Goal: Task Accomplishment & Management: Complete application form

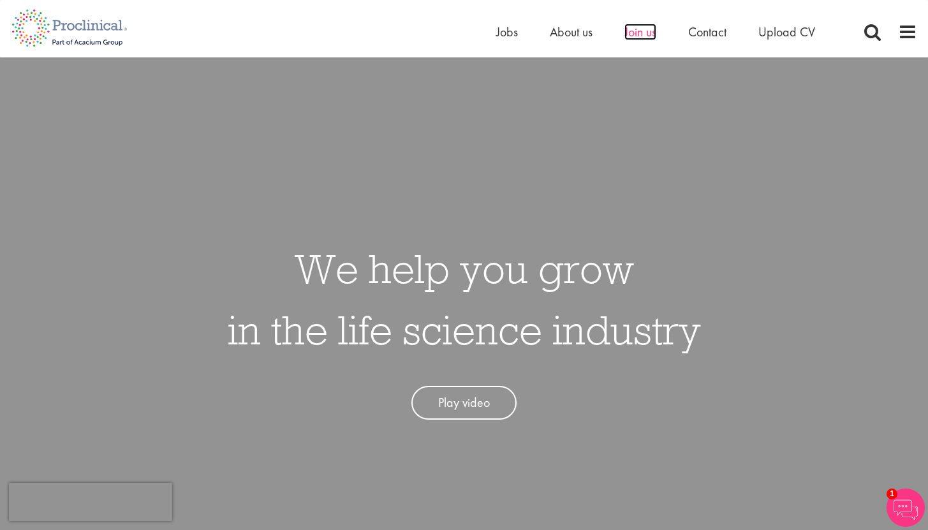
click at [634, 32] on span "Join us" at bounding box center [640, 32] width 32 height 17
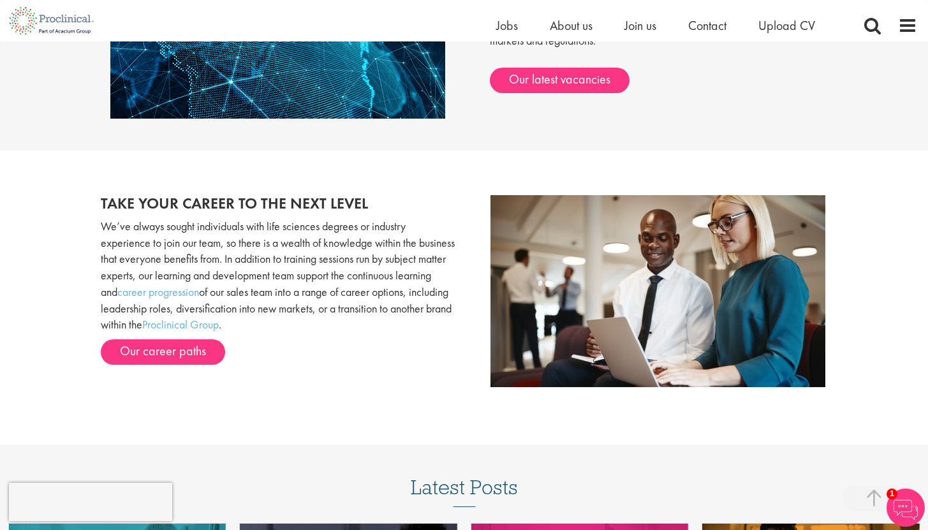
scroll to position [1192, 0]
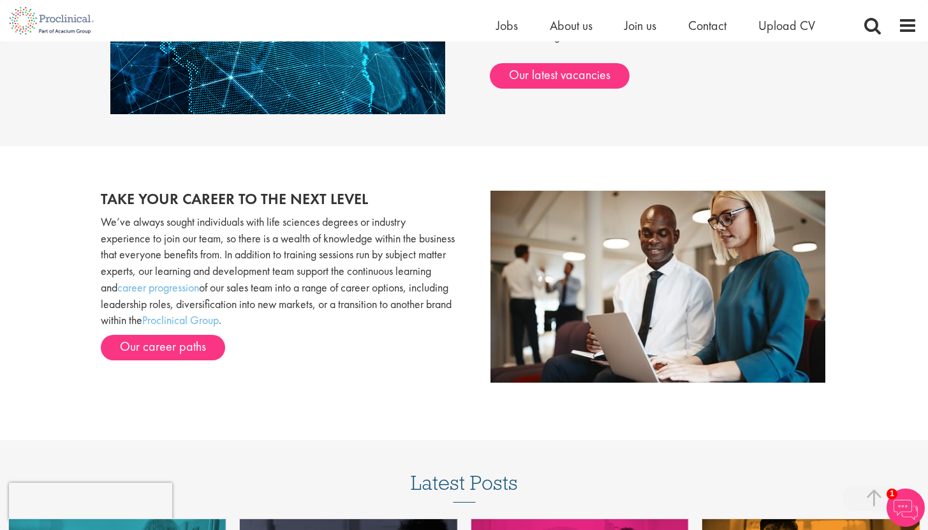
drag, startPoint x: 927, startPoint y: 333, endPoint x: 928, endPoint y: 376, distance: 42.7
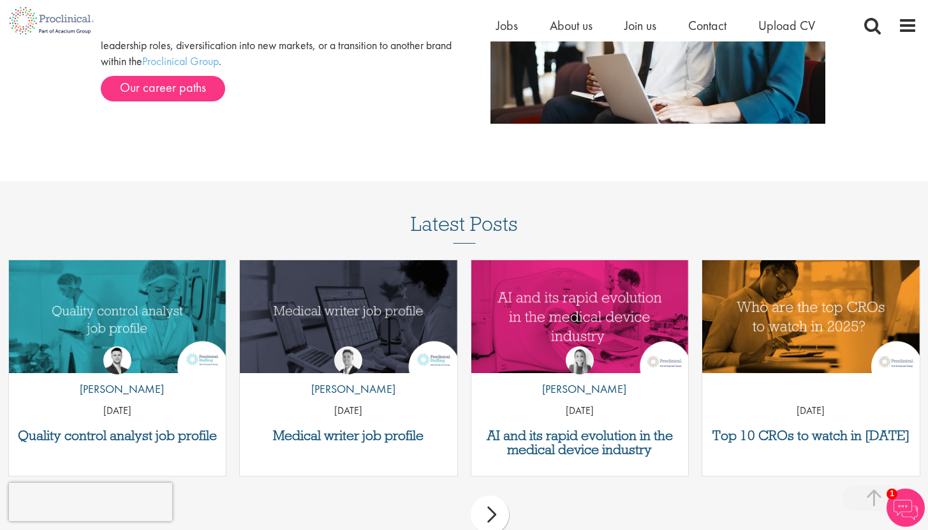
scroll to position [1447, 0]
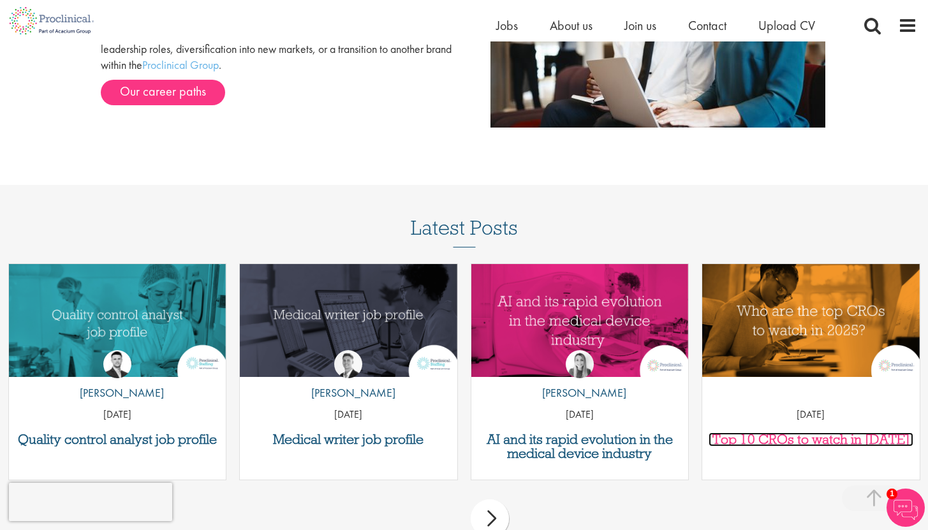
click at [776, 437] on h3 "Top 10 CROs to watch in [DATE]" at bounding box center [810, 439] width 205 height 14
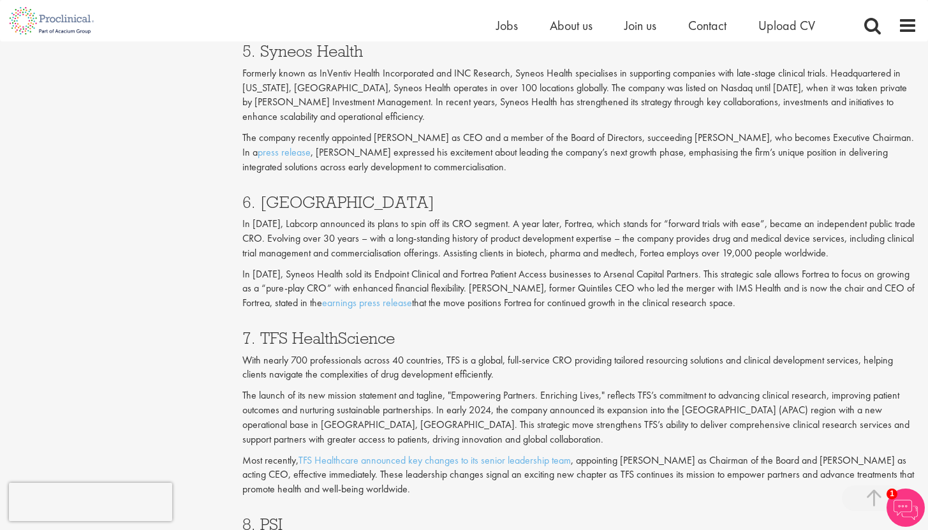
scroll to position [1179, 0]
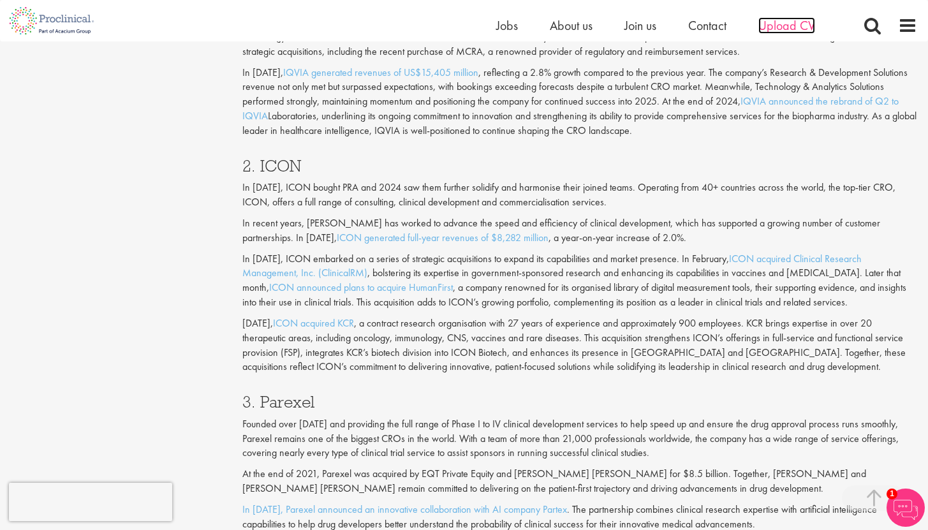
click at [786, 26] on span "Upload CV" at bounding box center [786, 25] width 57 height 17
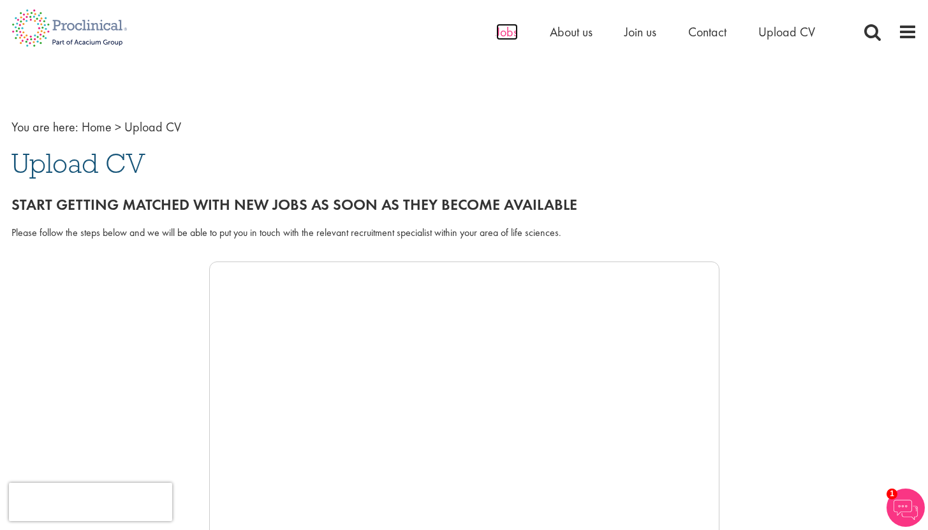
click at [504, 33] on span "Jobs" at bounding box center [507, 32] width 22 height 17
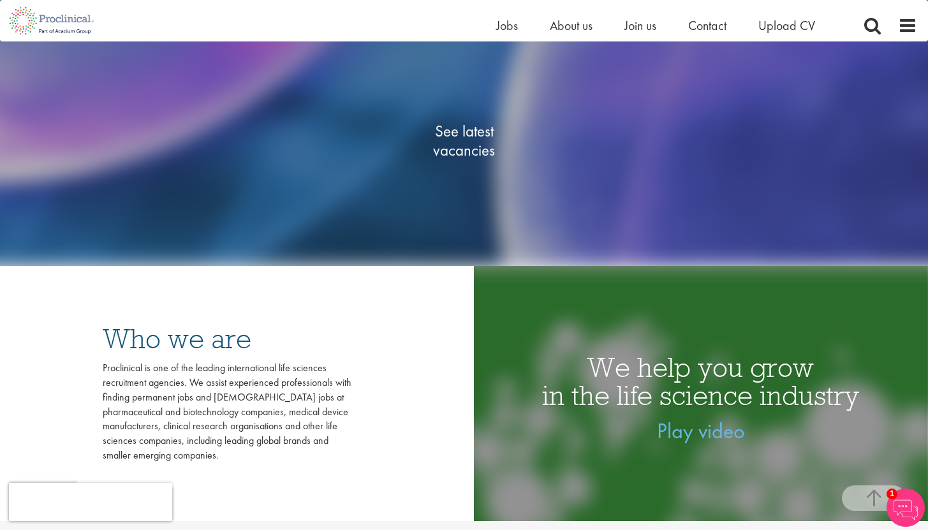
scroll to position [238, 0]
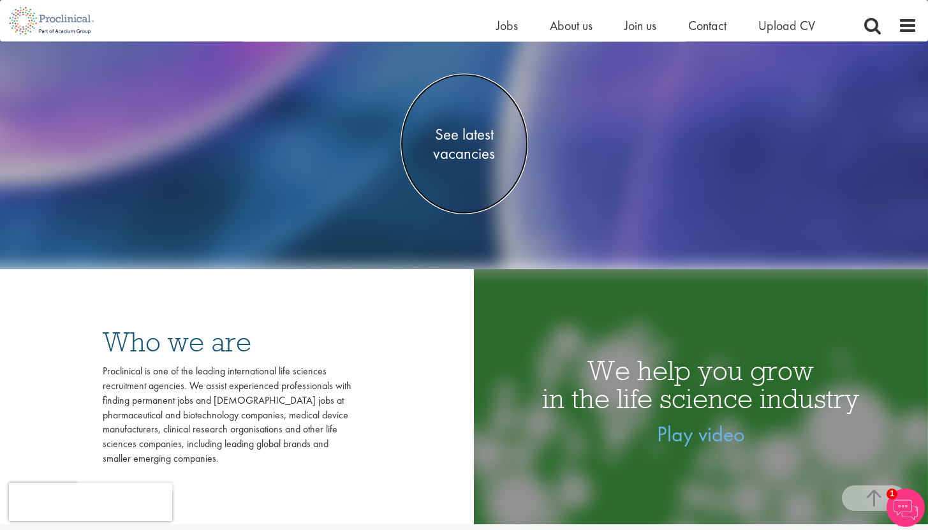
click at [450, 146] on span "See latest vacancies" at bounding box center [464, 144] width 128 height 38
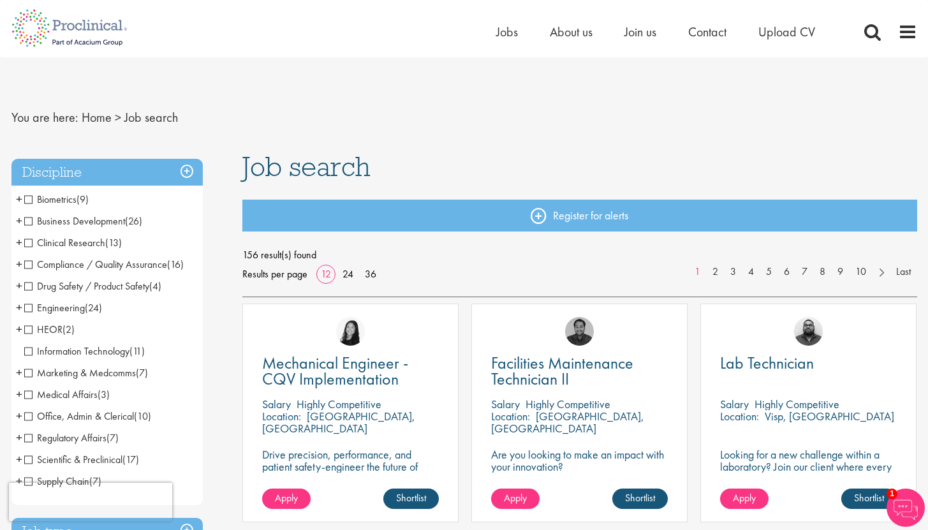
click at [28, 243] on span "Clinical Research" at bounding box center [64, 242] width 81 height 13
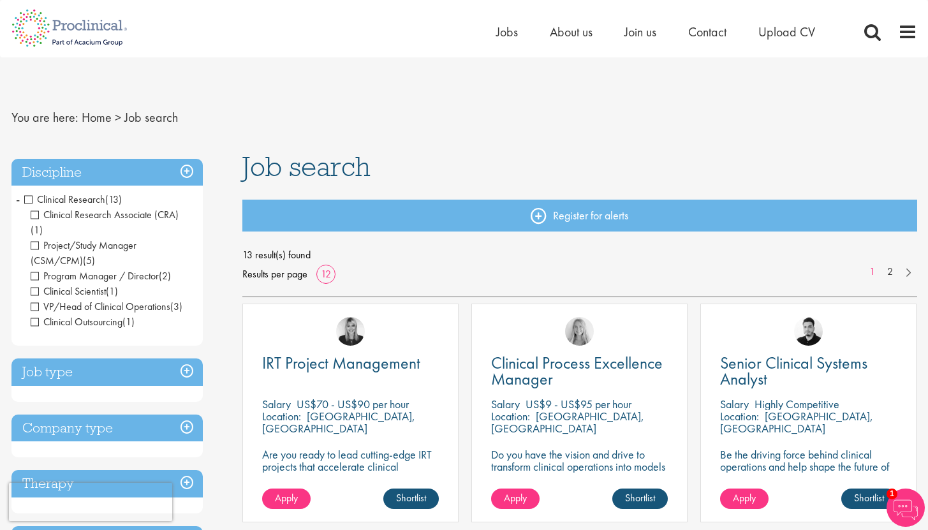
scroll to position [1, 0]
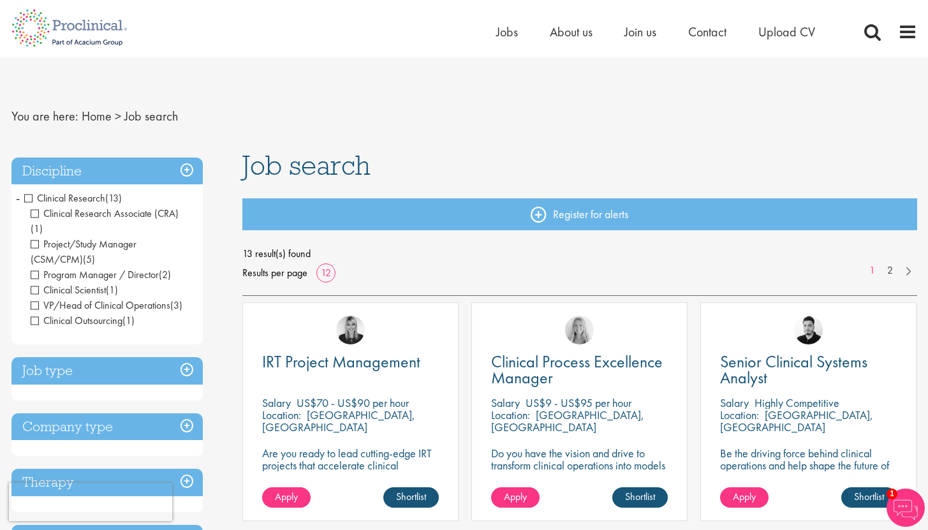
click at [38, 214] on span "Clinical Research Associate (CRA)" at bounding box center [105, 213] width 148 height 13
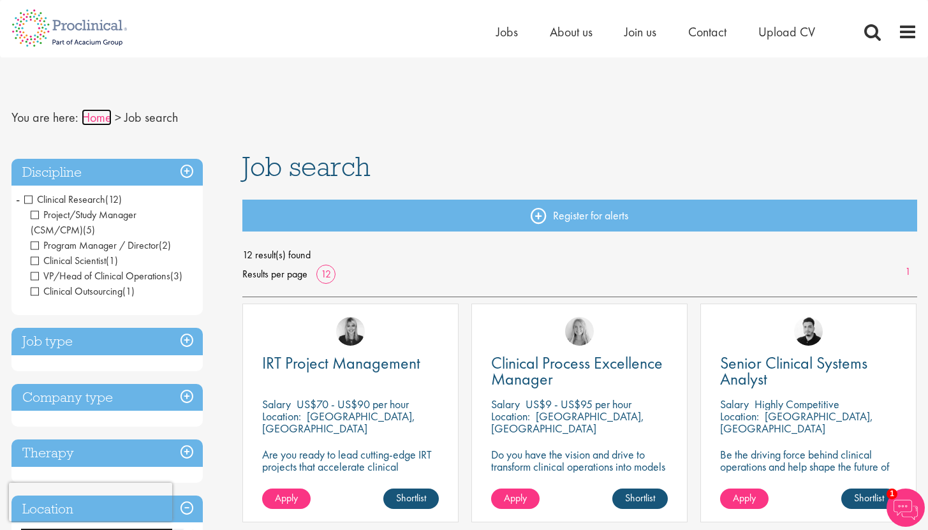
click at [94, 120] on link "Home" at bounding box center [97, 117] width 30 height 17
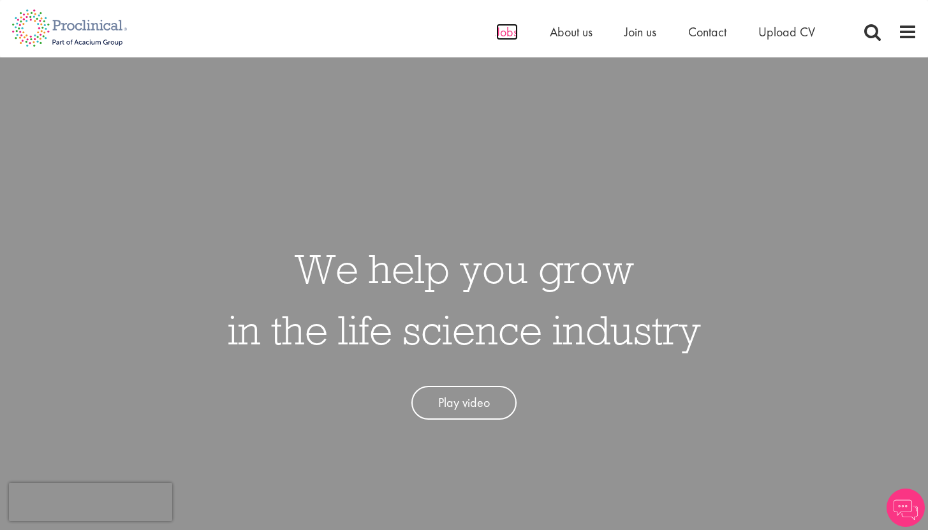
click at [502, 34] on span "Jobs" at bounding box center [507, 32] width 22 height 17
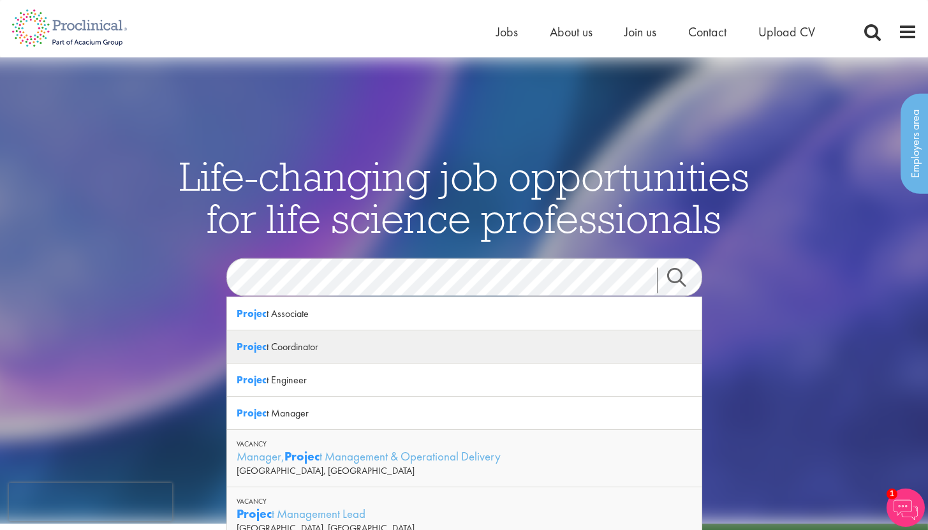
click at [296, 352] on div "Projec t Coordinator" at bounding box center [464, 346] width 474 height 33
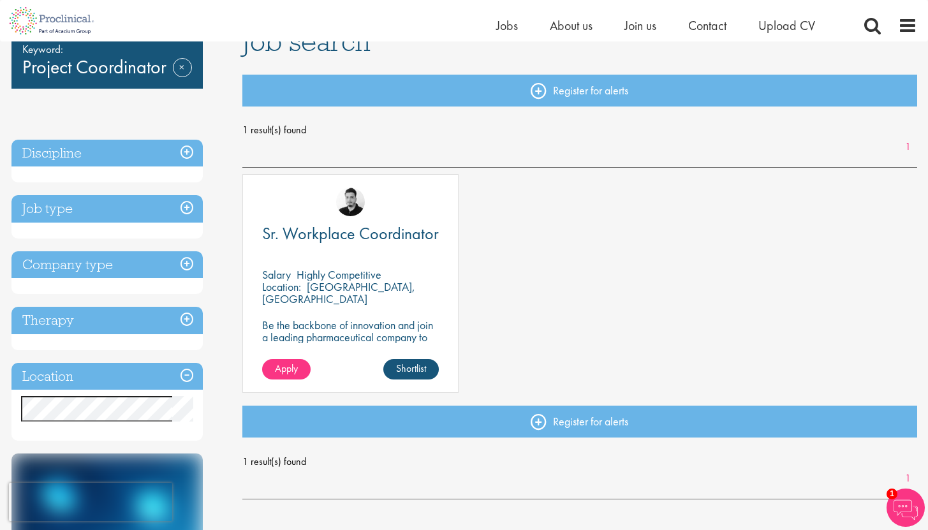
scroll to position [105, 0]
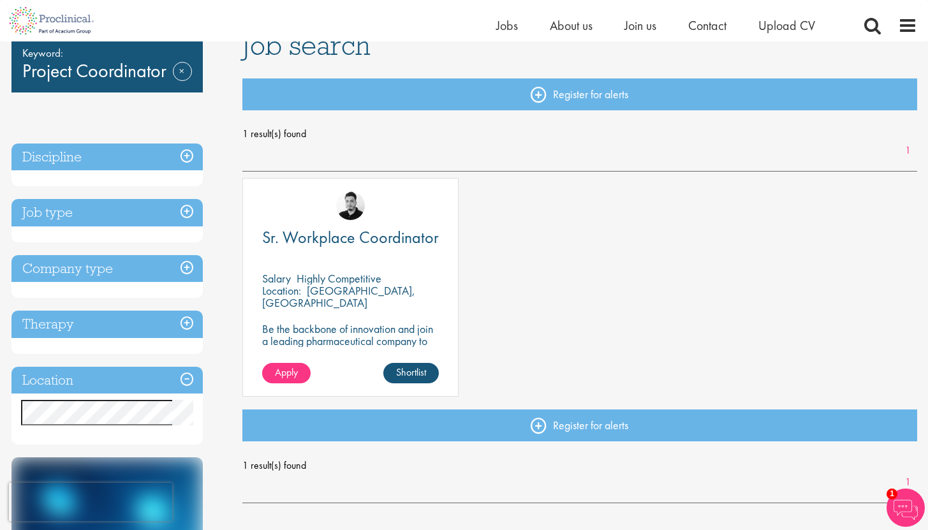
click at [187, 212] on h3 "Job type" at bounding box center [106, 212] width 191 height 27
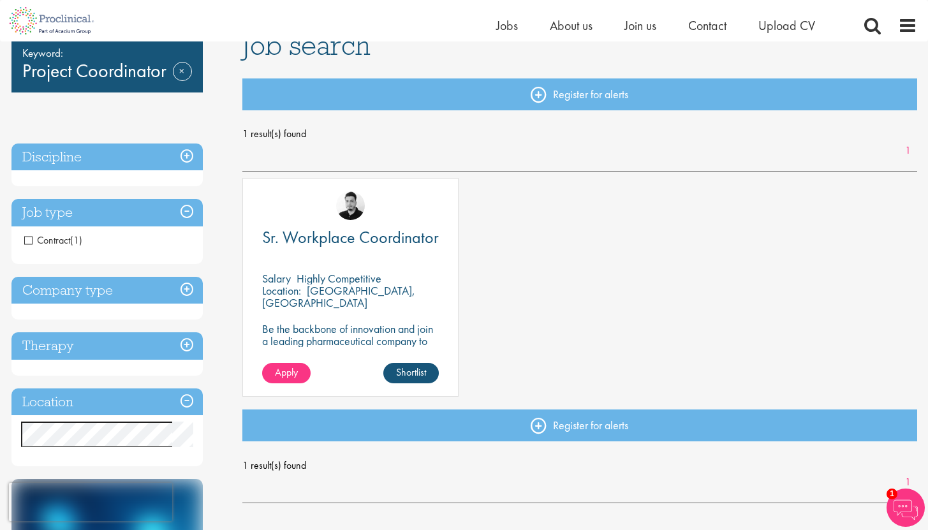
click at [27, 240] on span "Contract" at bounding box center [47, 239] width 46 height 13
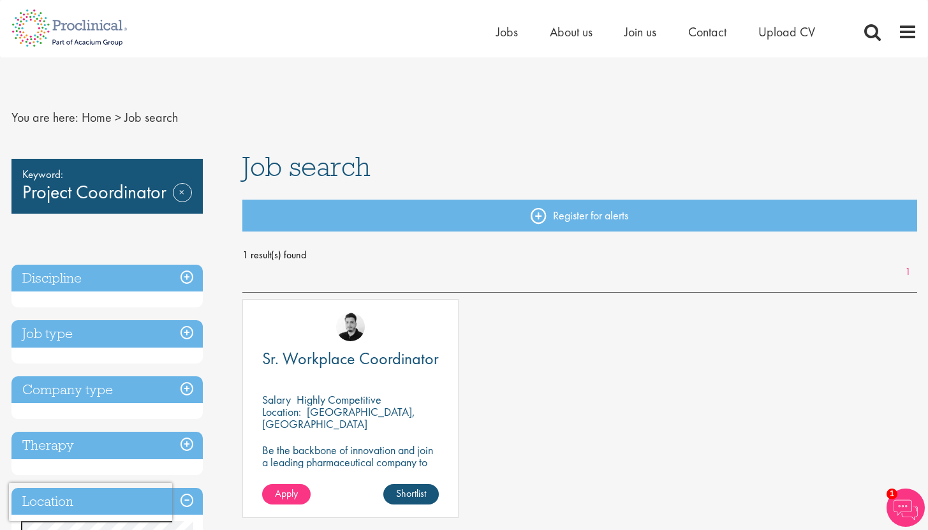
click at [275, 451] on p "Be the backbone of innovation and join a leading pharmaceutical company to help…" at bounding box center [350, 468] width 177 height 48
click at [351, 344] on div "Sr. Workplace Coordinator Salary Highly Competitive Location: Tarrytown, USA Be…" at bounding box center [350, 408] width 216 height 219
click at [341, 362] on span "Sr. Workplace Coordinator" at bounding box center [350, 359] width 177 height 22
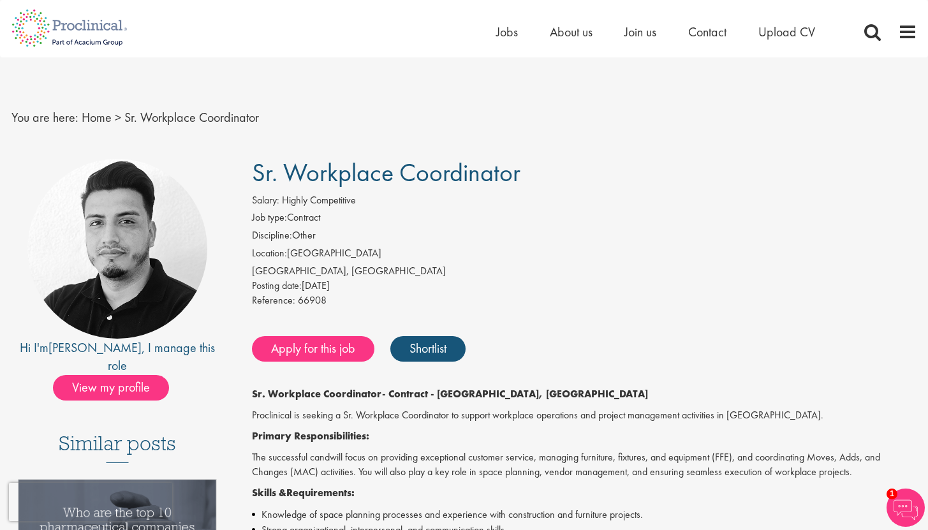
drag, startPoint x: 937, startPoint y: 133, endPoint x: 932, endPoint y: 137, distance: 6.8
click at [497, 31] on span "Jobs" at bounding box center [507, 32] width 22 height 17
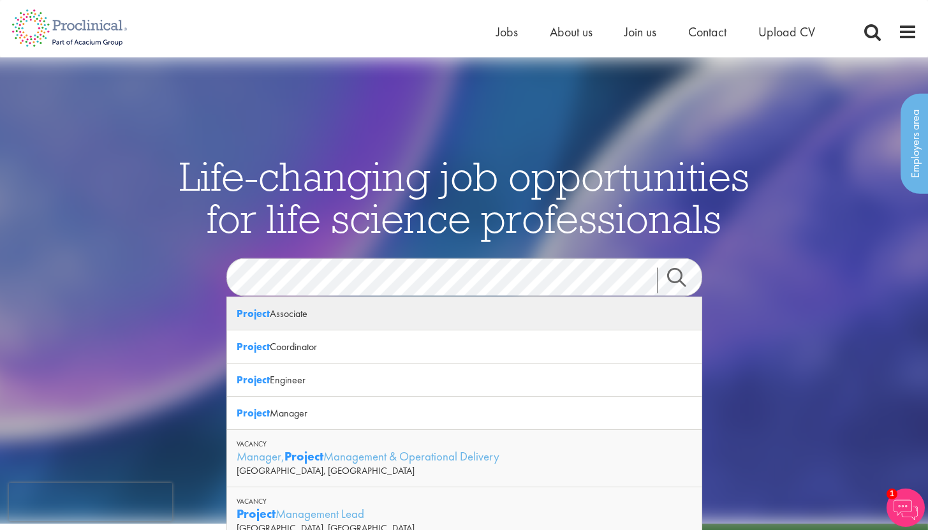
click at [286, 314] on div "Project Associate" at bounding box center [464, 313] width 474 height 33
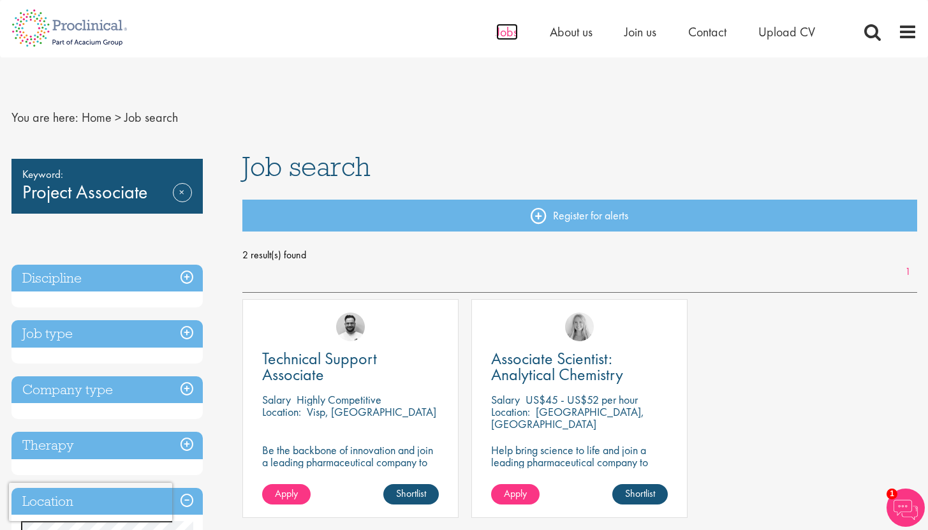
click at [497, 36] on span "Jobs" at bounding box center [507, 32] width 22 height 17
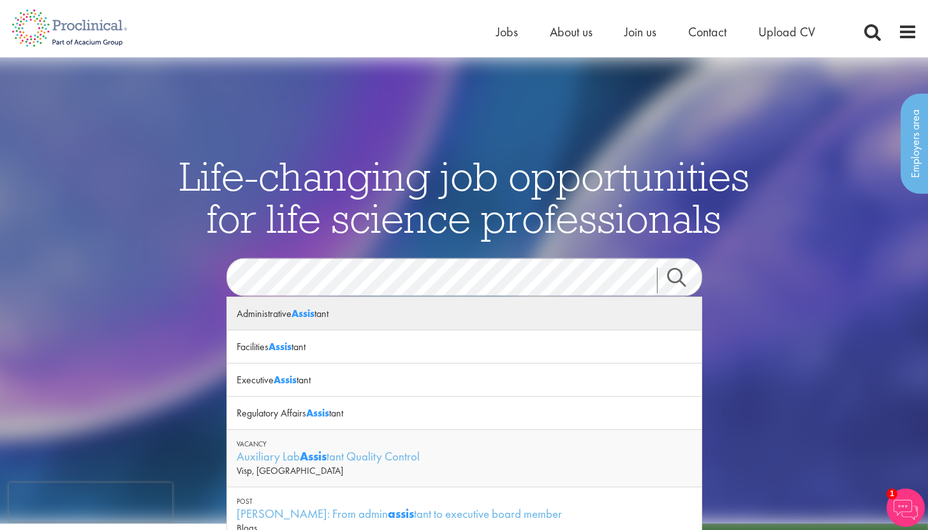
click at [274, 312] on div "Administrative Assis tant" at bounding box center [464, 313] width 474 height 33
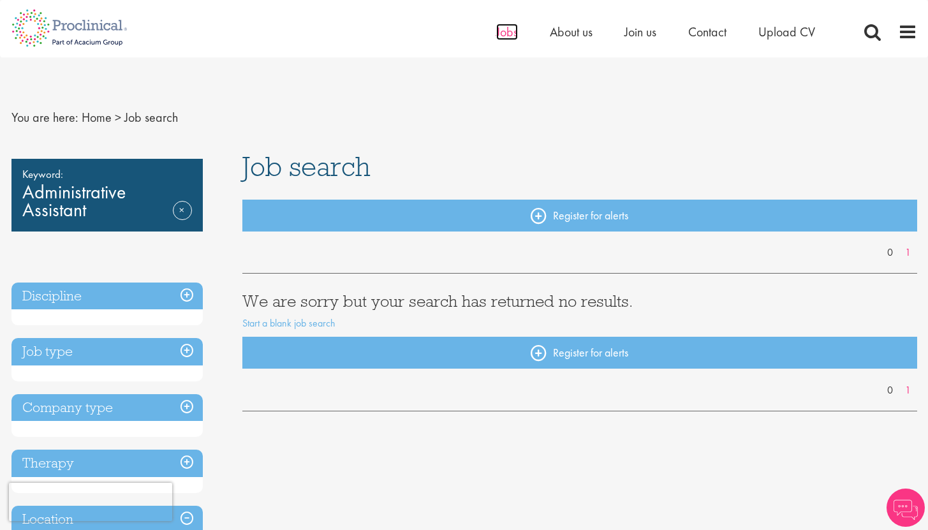
click at [508, 36] on span "Jobs" at bounding box center [507, 32] width 22 height 17
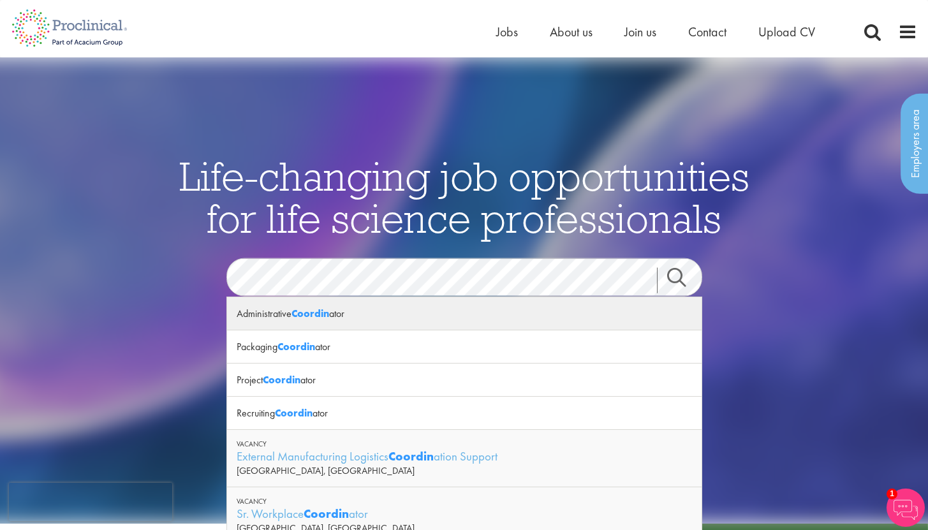
click at [300, 314] on strong "Coordin" at bounding box center [310, 313] width 38 height 13
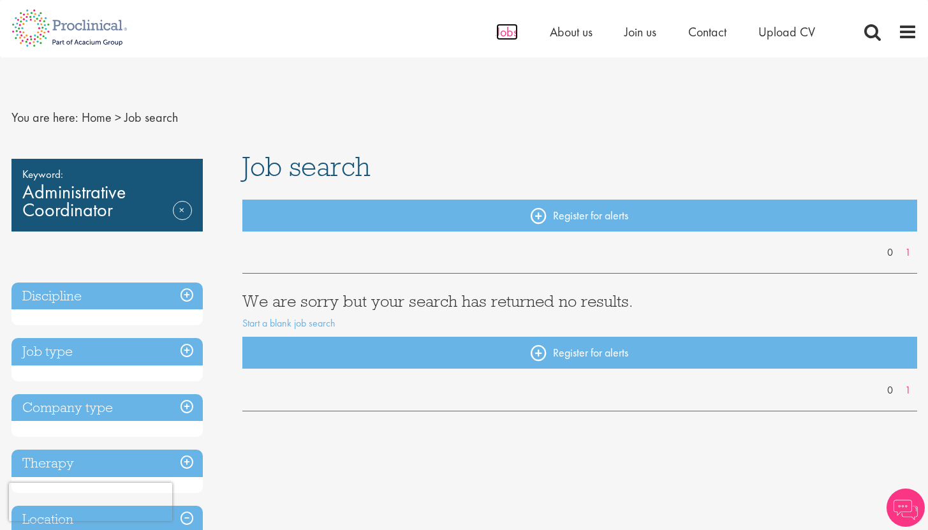
click at [504, 33] on span "Jobs" at bounding box center [507, 32] width 22 height 17
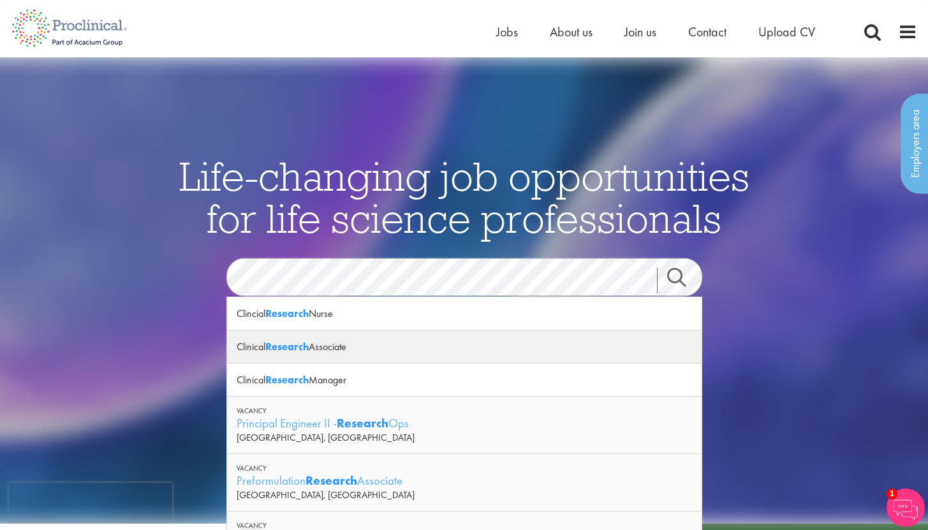
click at [269, 344] on strong "Research" at bounding box center [286, 346] width 43 height 13
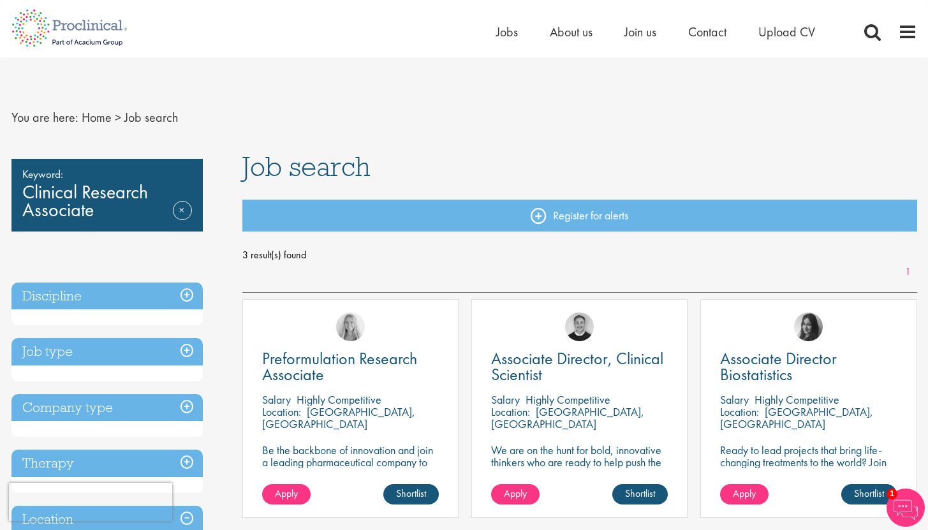
drag, startPoint x: 937, startPoint y: 157, endPoint x: 937, endPoint y: 142, distance: 15.9
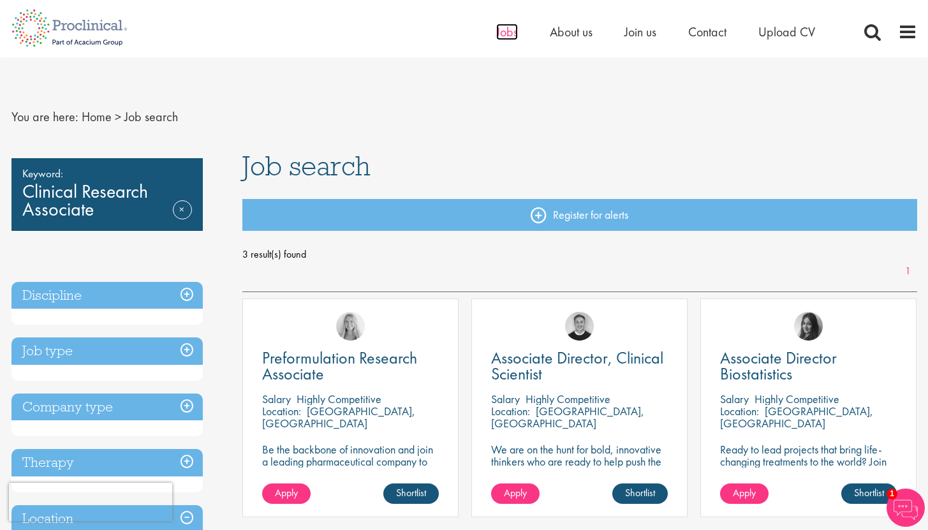
click at [510, 33] on span "Jobs" at bounding box center [507, 32] width 22 height 17
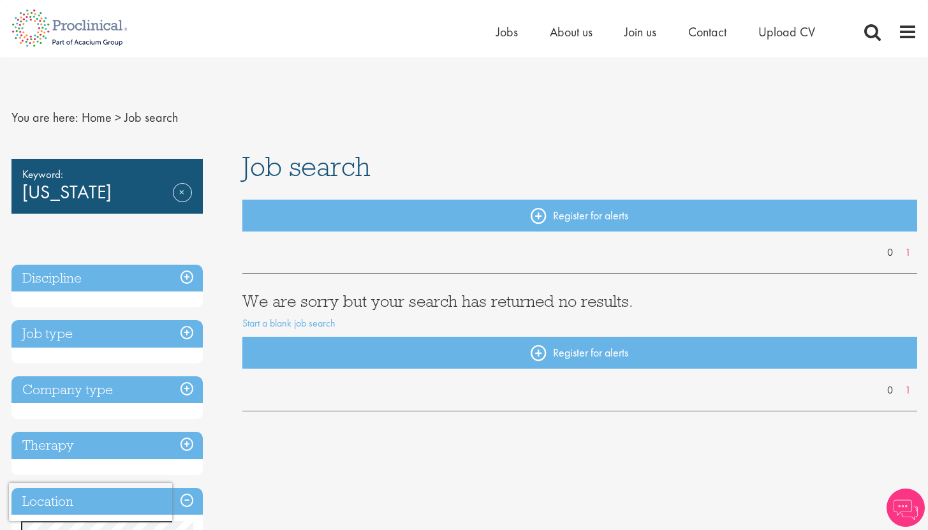
click at [189, 387] on h3 "Company type" at bounding box center [106, 389] width 191 height 27
click at [186, 388] on h3 "Company type" at bounding box center [106, 389] width 191 height 27
click at [186, 191] on link "Remove" at bounding box center [182, 201] width 19 height 37
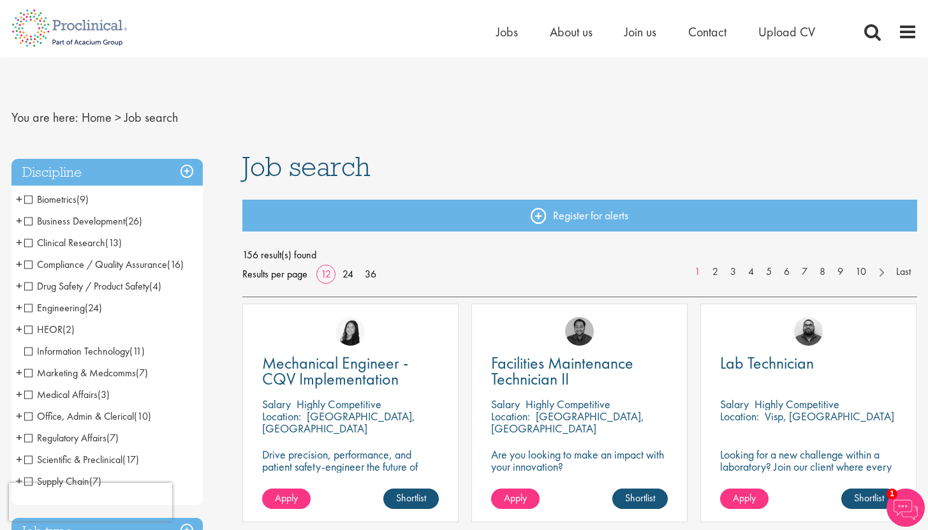
click at [29, 415] on span "Office, Admin & Clerical" at bounding box center [79, 415] width 110 height 13
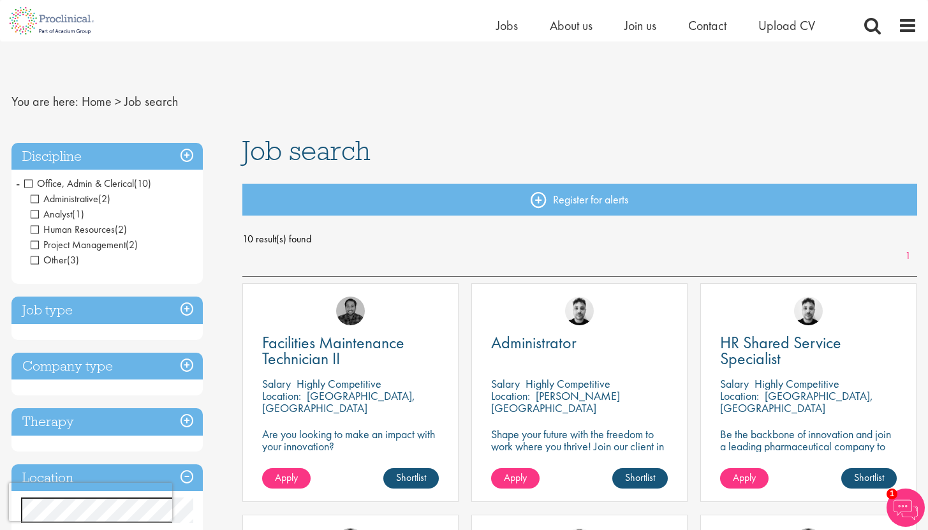
scroll to position [10, 0]
